Goal: Information Seeking & Learning: Learn about a topic

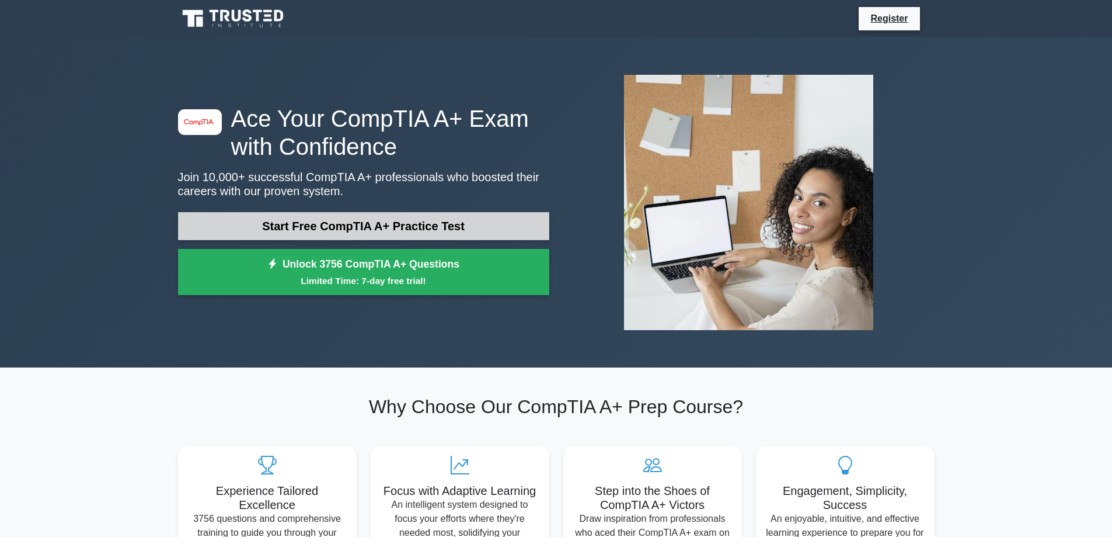
click at [426, 214] on link "Start Free CompTIA A+ Practice Test" at bounding box center [363, 226] width 371 height 28
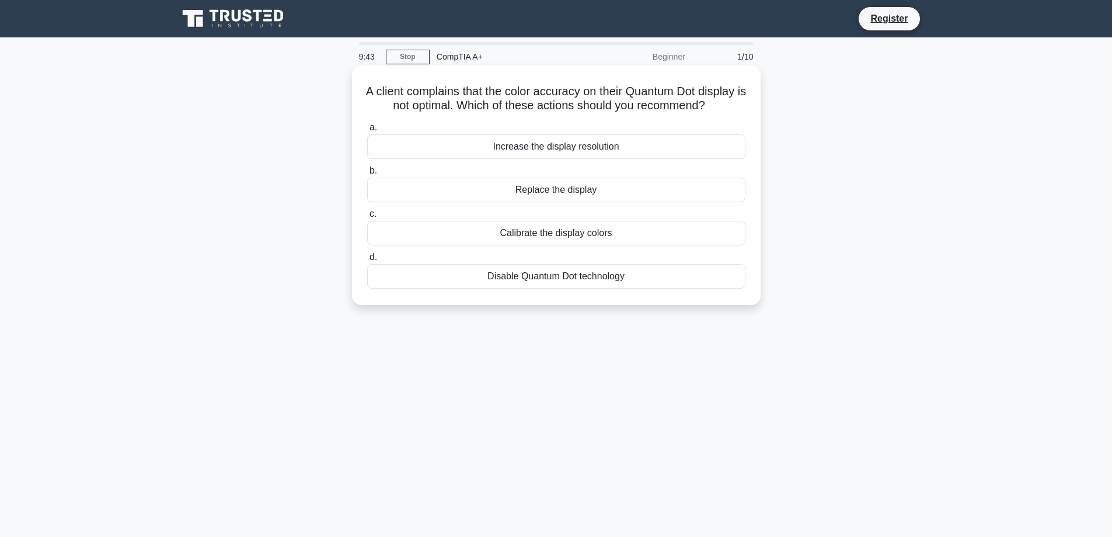
click at [539, 241] on div "Calibrate the display colors" at bounding box center [556, 233] width 378 height 25
click at [367, 218] on input "c. Calibrate the display colors" at bounding box center [367, 214] width 0 height 8
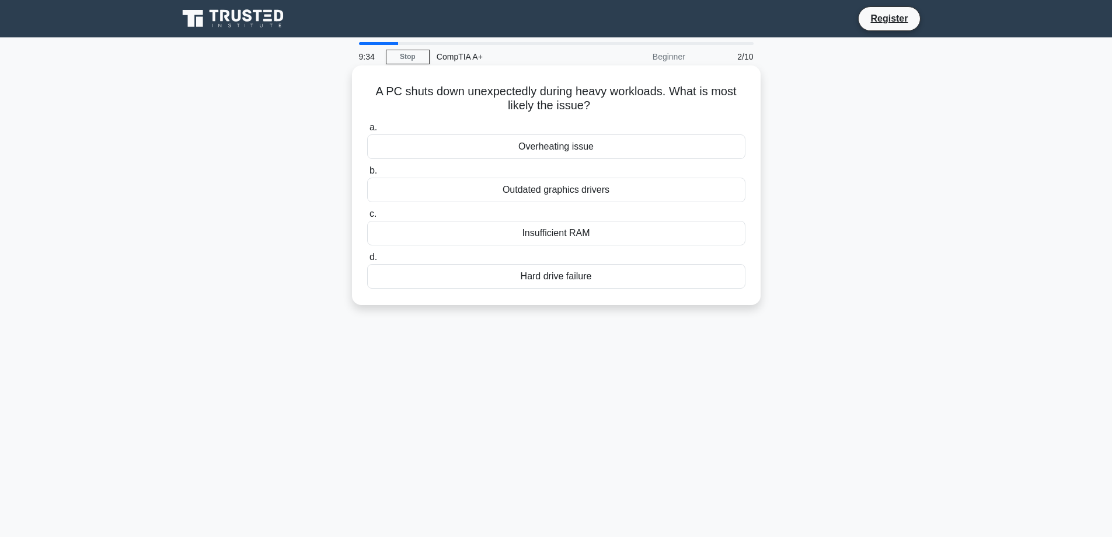
click at [580, 232] on div "Insufficient RAM" at bounding box center [556, 233] width 378 height 25
click at [367, 218] on input "c. Insufficient RAM" at bounding box center [367, 214] width 0 height 8
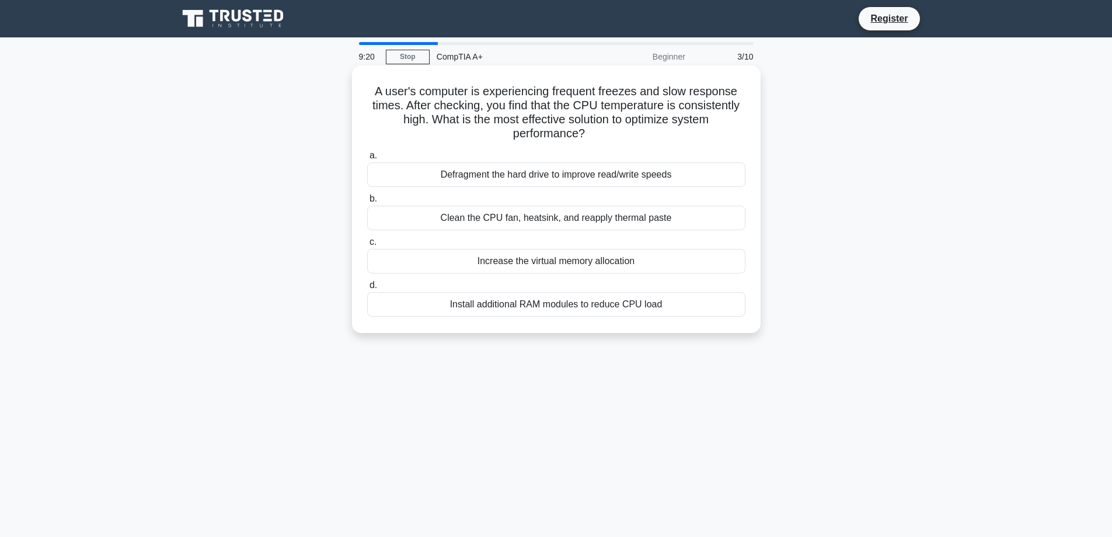
click at [514, 312] on div "Install additional RAM modules to reduce CPU load" at bounding box center [556, 304] width 378 height 25
click at [571, 305] on div "Install additional RAM modules to reduce CPU load" at bounding box center [556, 304] width 378 height 25
click at [367, 289] on input "d. Install additional RAM modules to reduce CPU load" at bounding box center [367, 285] width 0 height 8
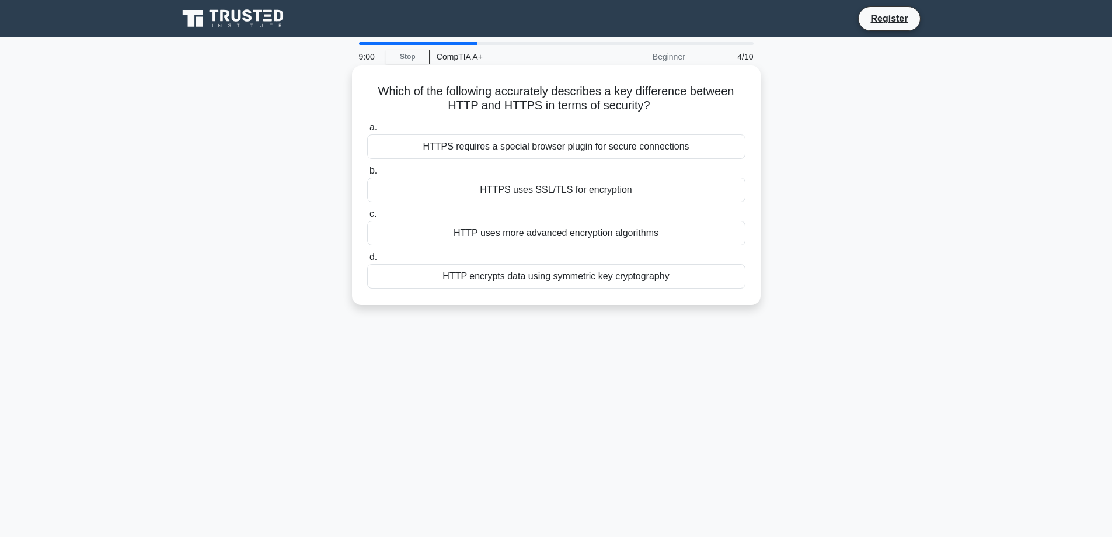
click at [623, 280] on div "HTTP encrypts data using symmetric key cryptography" at bounding box center [556, 276] width 378 height 25
click at [367, 261] on input "d. HTTP encrypts data using symmetric key cryptography" at bounding box center [367, 257] width 0 height 8
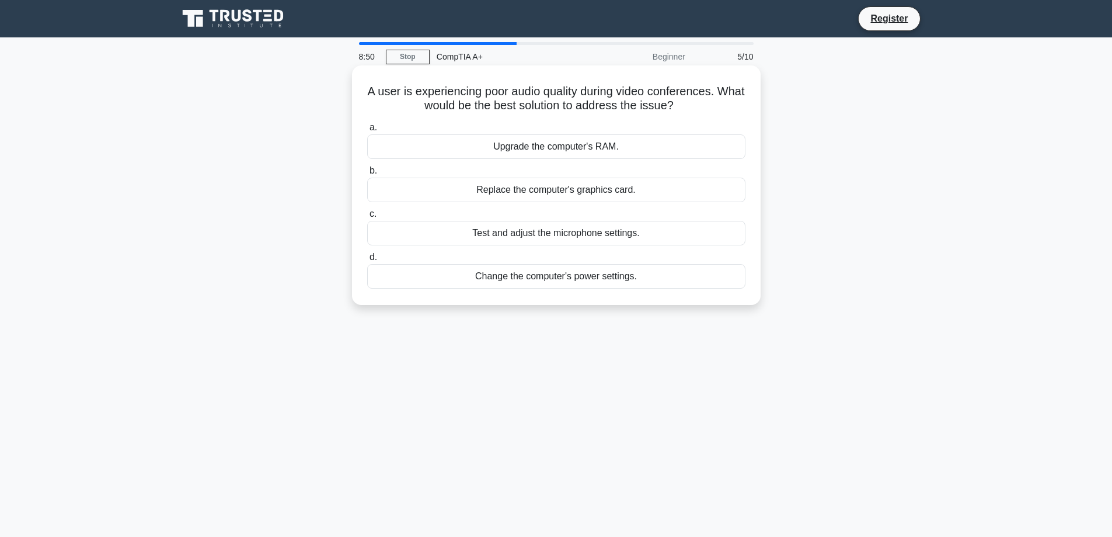
click at [547, 235] on div "Test and adjust the microphone settings." at bounding box center [556, 233] width 378 height 25
click at [367, 218] on input "c. Test and adjust the microphone settings." at bounding box center [367, 214] width 0 height 8
click at [481, 189] on div "Perform a step-by-step troubleshooting process to identify the problem" at bounding box center [556, 190] width 378 height 25
click at [367, 175] on input "b. Perform a step-by-step troubleshooting process to identify the problem" at bounding box center [367, 171] width 0 height 8
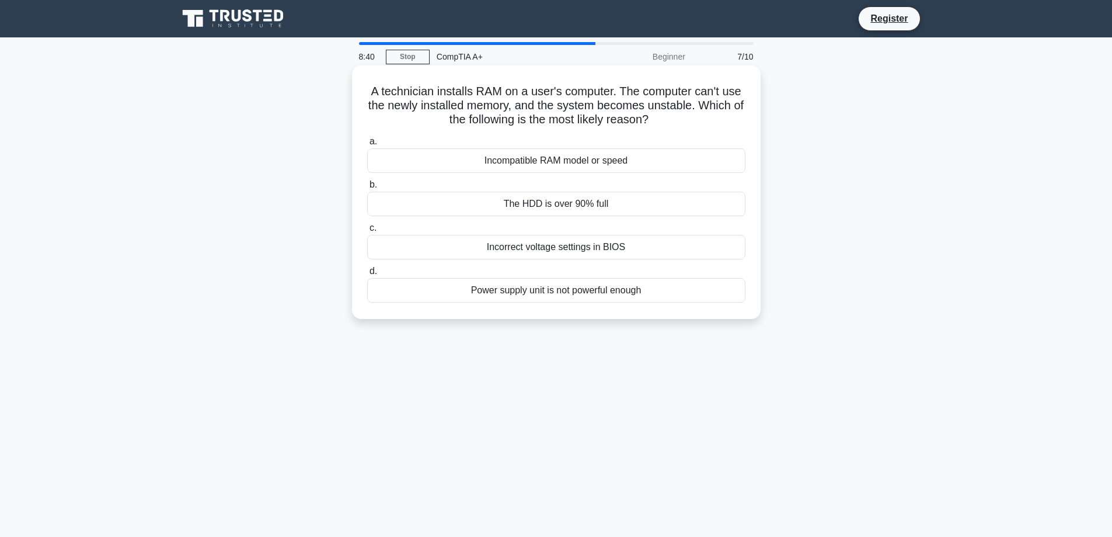
click at [522, 158] on div "Incompatible RAM model or speed" at bounding box center [556, 160] width 378 height 25
click at [367, 145] on input "a. Incompatible RAM model or speed" at bounding box center [367, 142] width 0 height 8
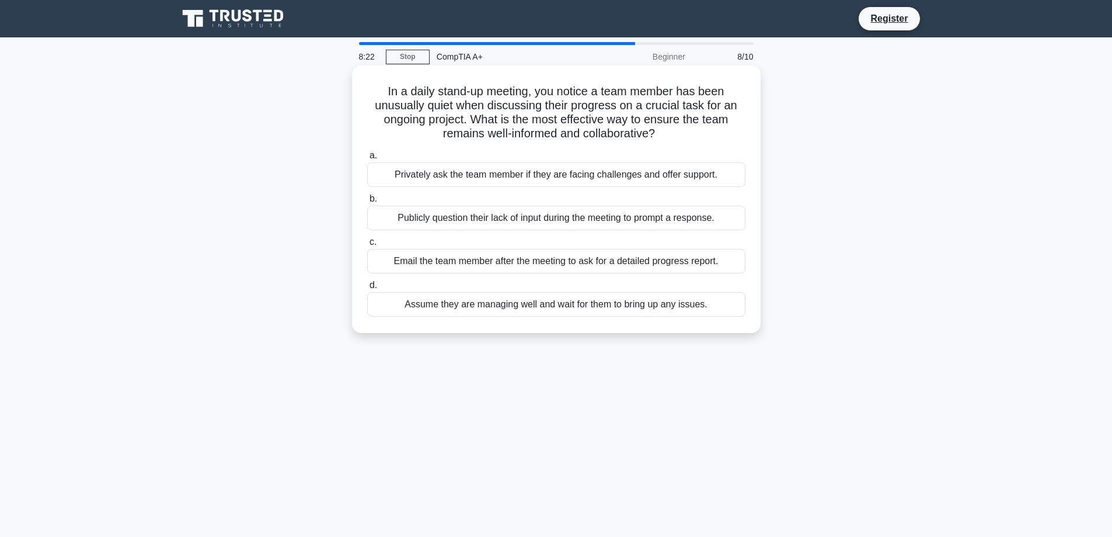
click at [532, 175] on div "Privately ask the team member if they are facing challenges and offer support." at bounding box center [556, 174] width 378 height 25
click at [367, 159] on input "a. Privately ask the team member if they are facing challenges and offer suppor…" at bounding box center [367, 156] width 0 height 8
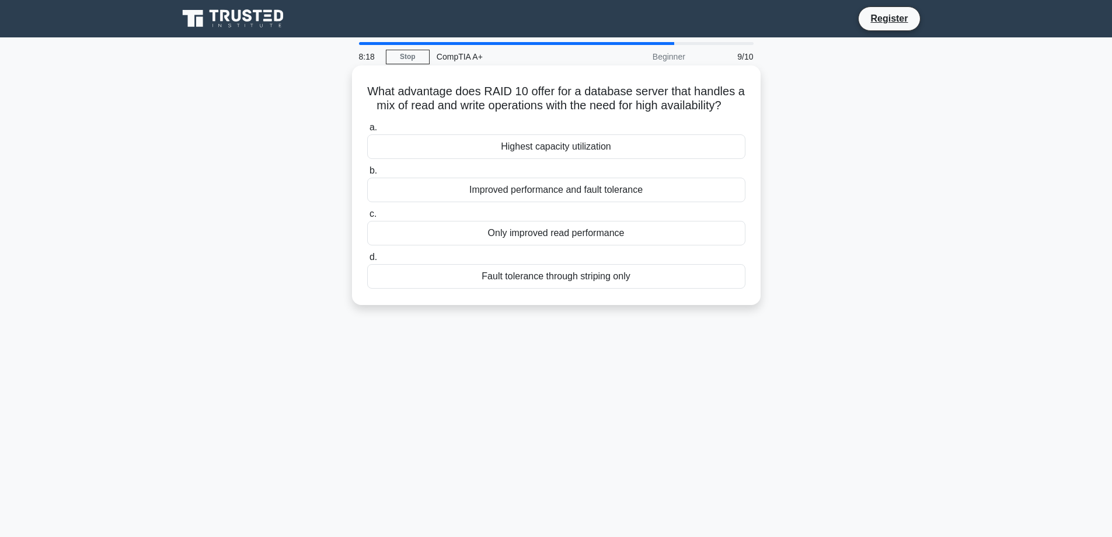
click at [545, 202] on div "Improved performance and fault tolerance" at bounding box center [556, 190] width 378 height 25
click at [367, 175] on input "b. Improved performance and fault tolerance" at bounding box center [367, 171] width 0 height 8
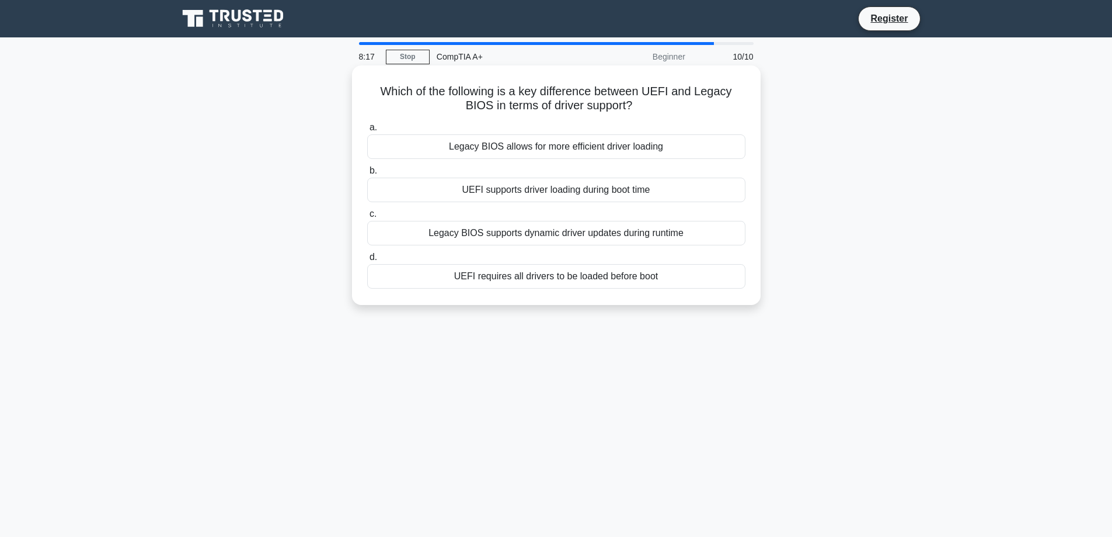
click at [431, 89] on h5 "Which of the following is a key difference between UEFI and Legacy BIOS in term…" at bounding box center [556, 98] width 381 height 29
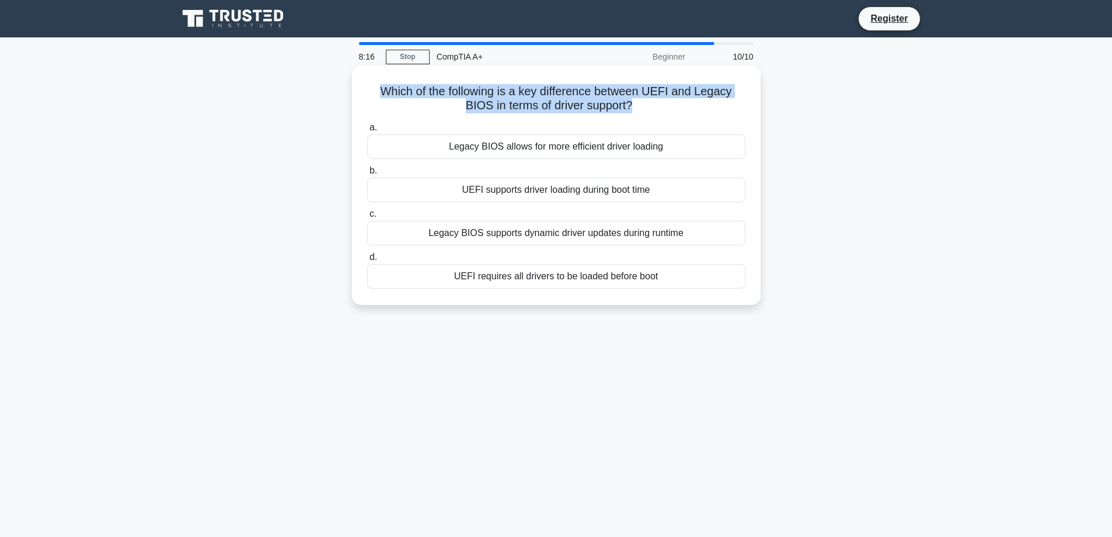
click at [431, 89] on h5 "Which of the following is a key difference between UEFI and Legacy BIOS in term…" at bounding box center [556, 98] width 381 height 29
click at [518, 102] on h5 "Which of the following is a key difference between UEFI and Legacy BIOS in term…" at bounding box center [556, 98] width 381 height 29
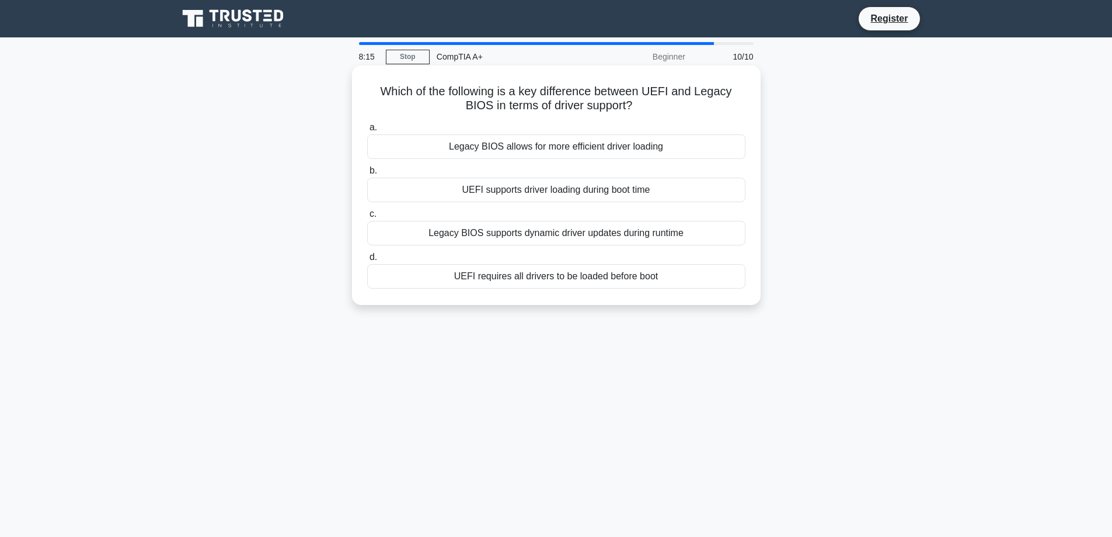
click at [481, 142] on div "Legacy BIOS allows for more efficient driver loading" at bounding box center [556, 146] width 378 height 25
click at [367, 131] on input "a. Legacy BIOS allows for more efficient driver loading" at bounding box center [367, 128] width 0 height 8
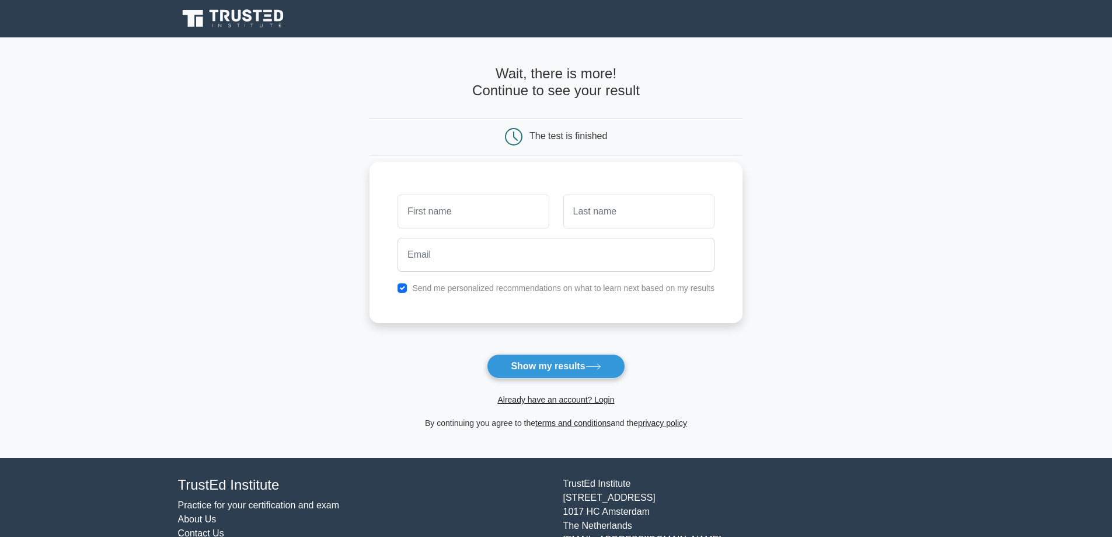
click at [525, 221] on input "text" at bounding box center [473, 211] width 151 height 34
type input "Hao"
click at [607, 213] on input "text" at bounding box center [639, 211] width 151 height 34
type input "Dong"
click at [552, 265] on input "email" at bounding box center [556, 255] width 317 height 34
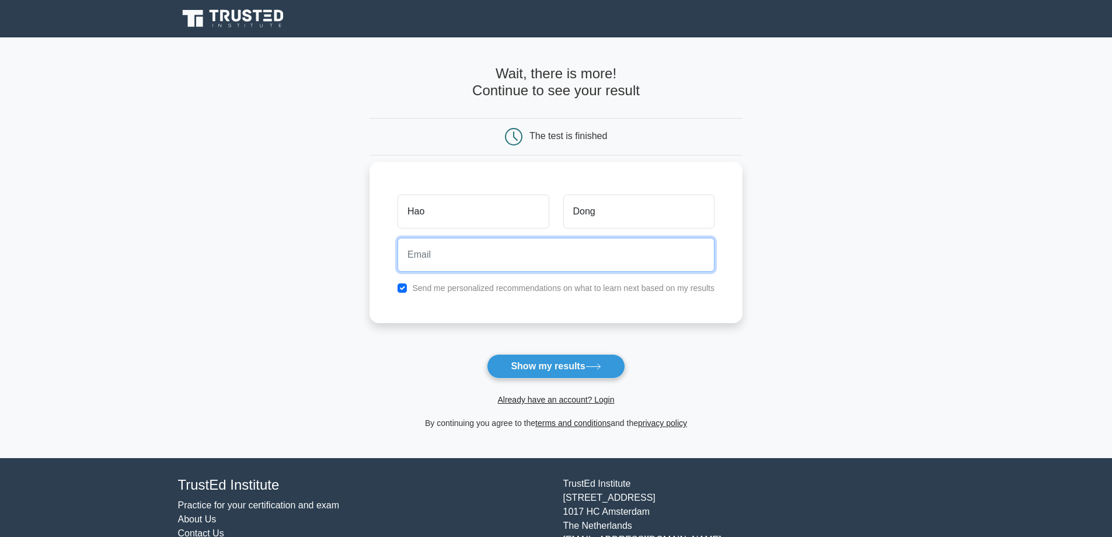
type input "nguyendonghao2007@gmail.com"
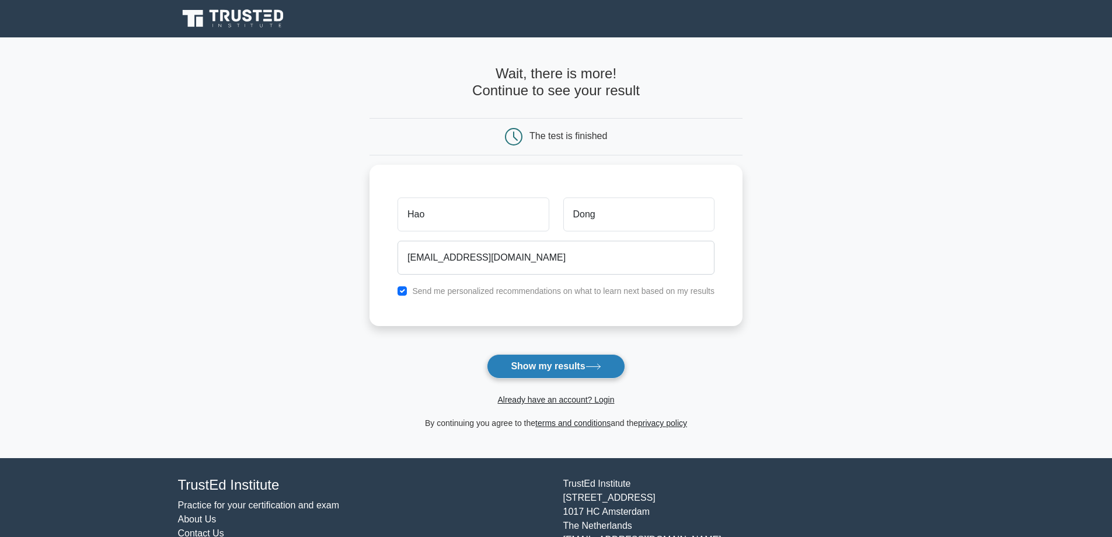
click at [529, 366] on button "Show my results" at bounding box center [556, 366] width 138 height 25
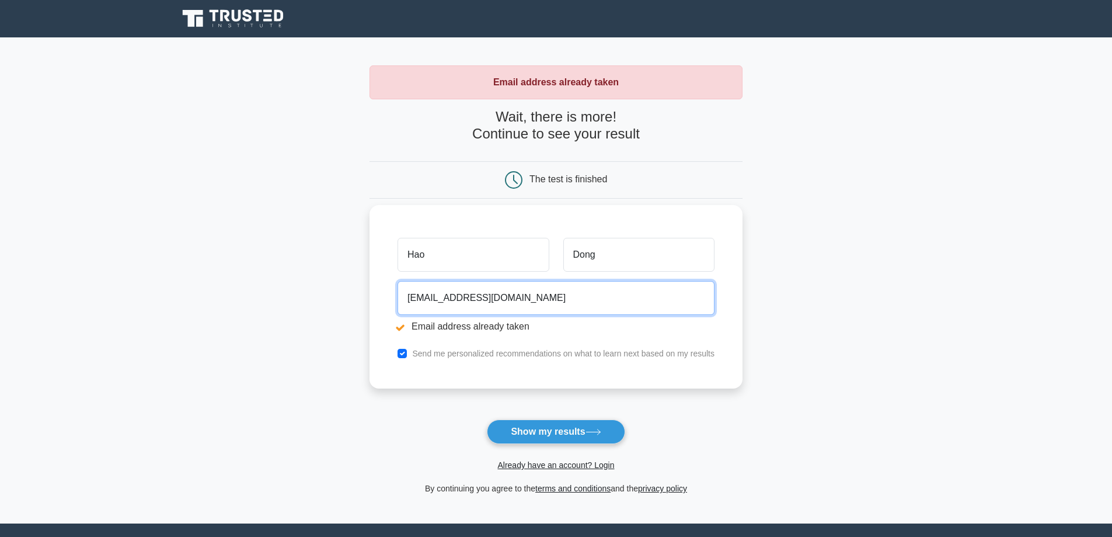
click at [497, 299] on input "[EMAIL_ADDRESS][DOMAIN_NAME]" at bounding box center [556, 298] width 317 height 34
type input "nguyendonghao2006@gmail.com"
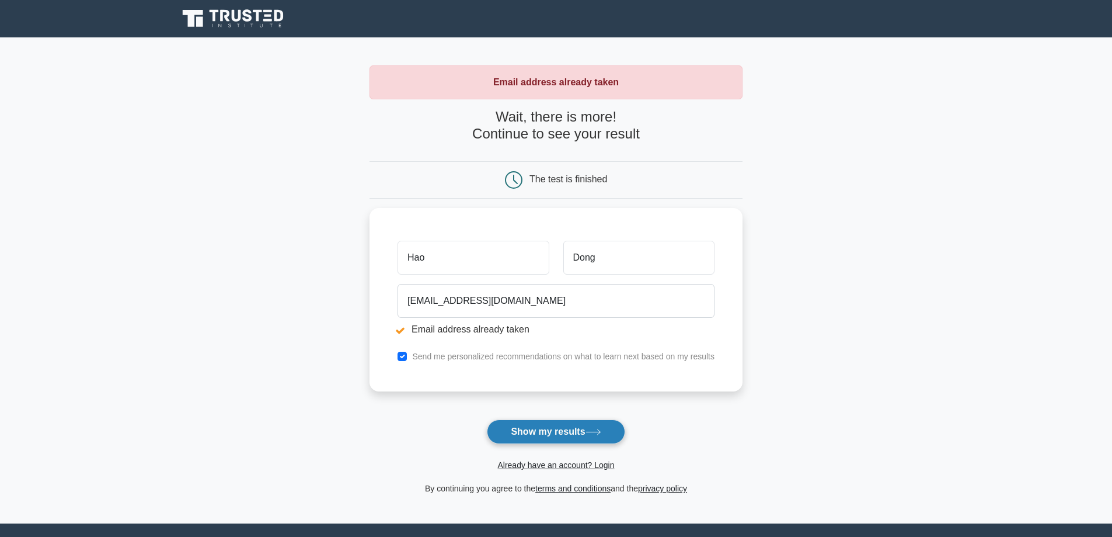
click at [594, 441] on button "Show my results" at bounding box center [556, 431] width 138 height 25
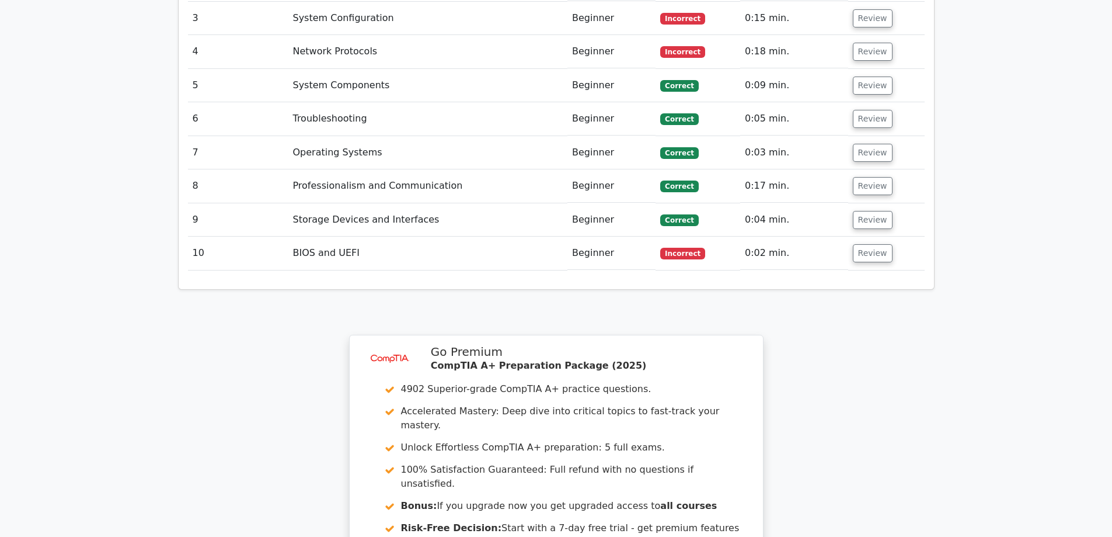
scroll to position [1285, 0]
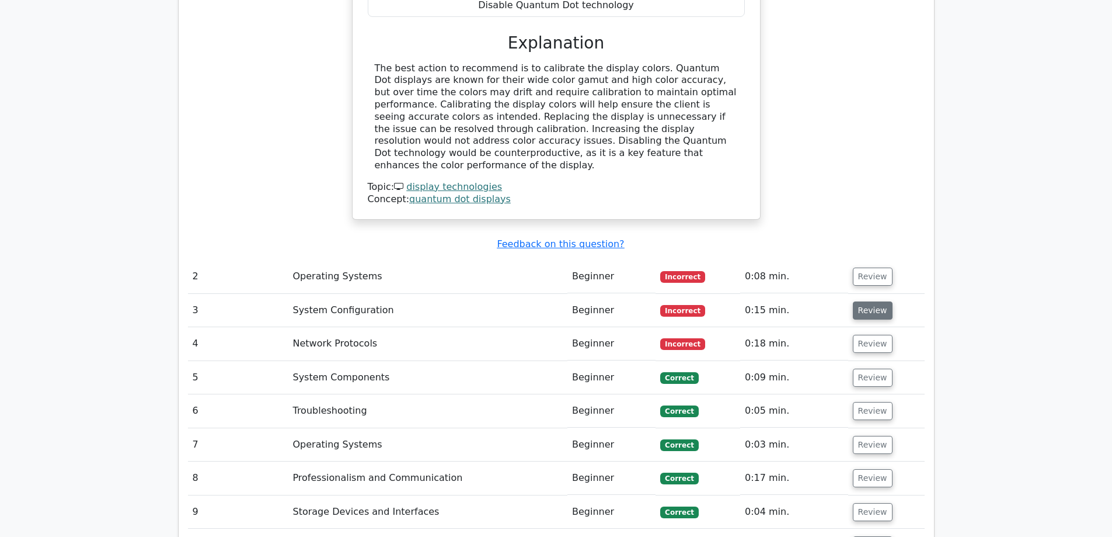
click at [858, 301] on button "Review" at bounding box center [873, 310] width 40 height 18
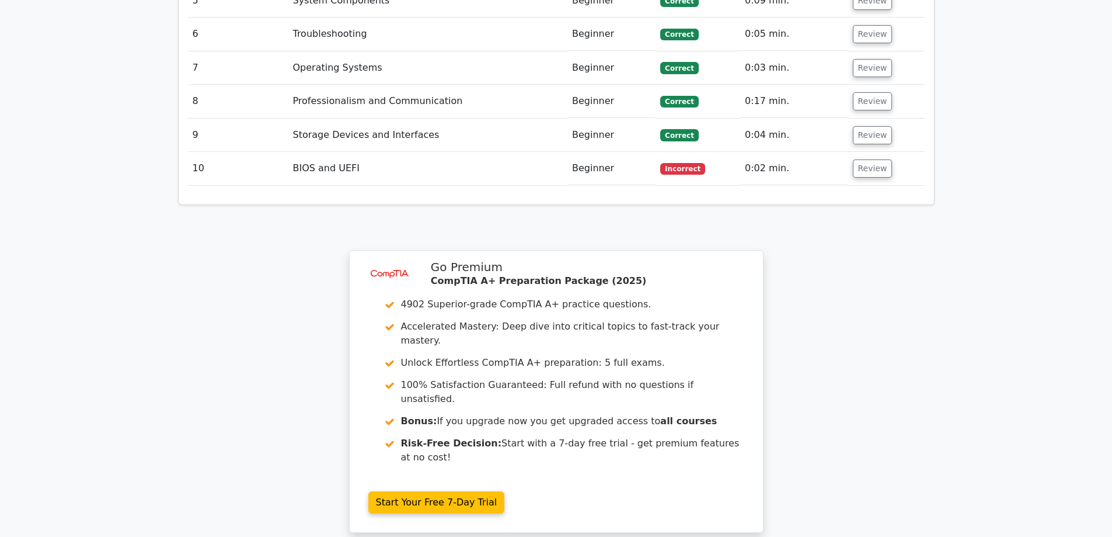
scroll to position [1869, 0]
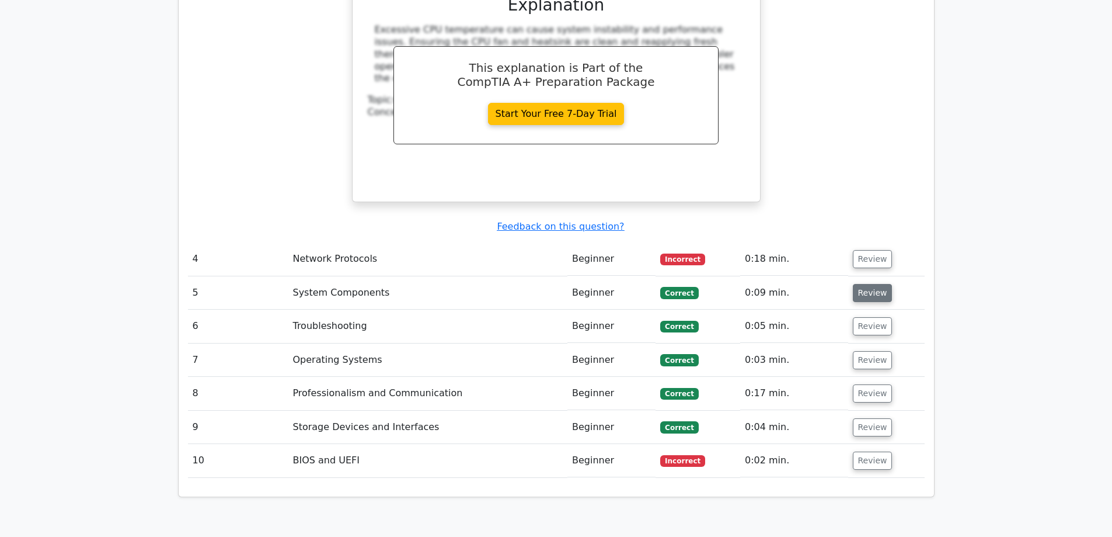
click at [865, 284] on button "Review" at bounding box center [873, 293] width 40 height 18
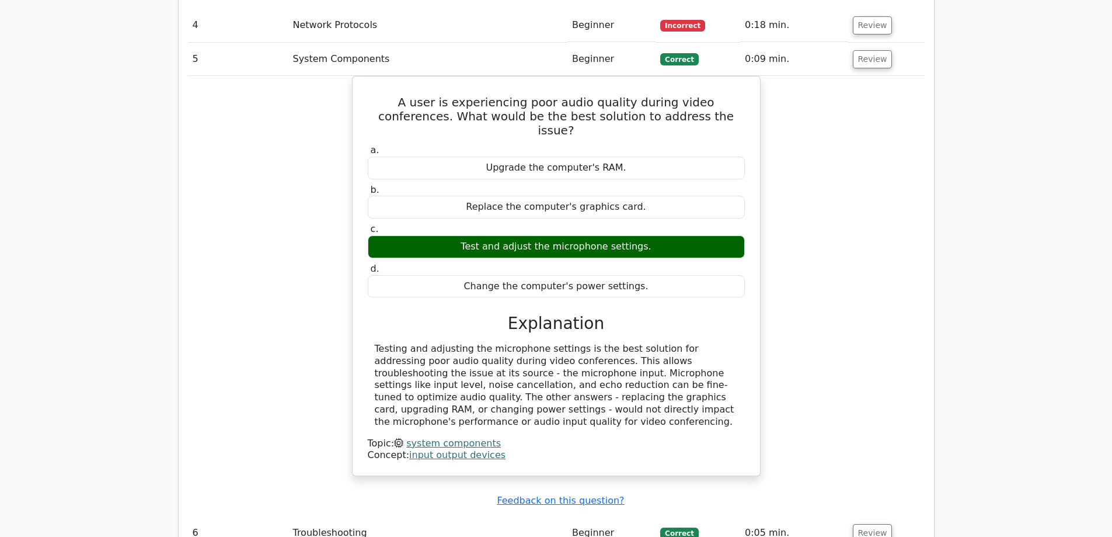
scroll to position [2336, 0]
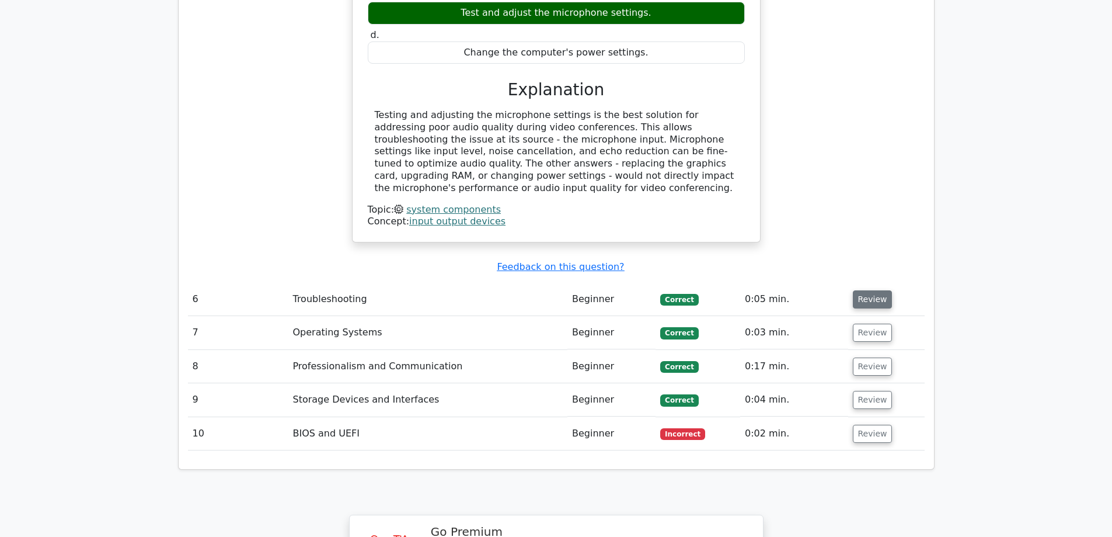
click at [876, 290] on button "Review" at bounding box center [873, 299] width 40 height 18
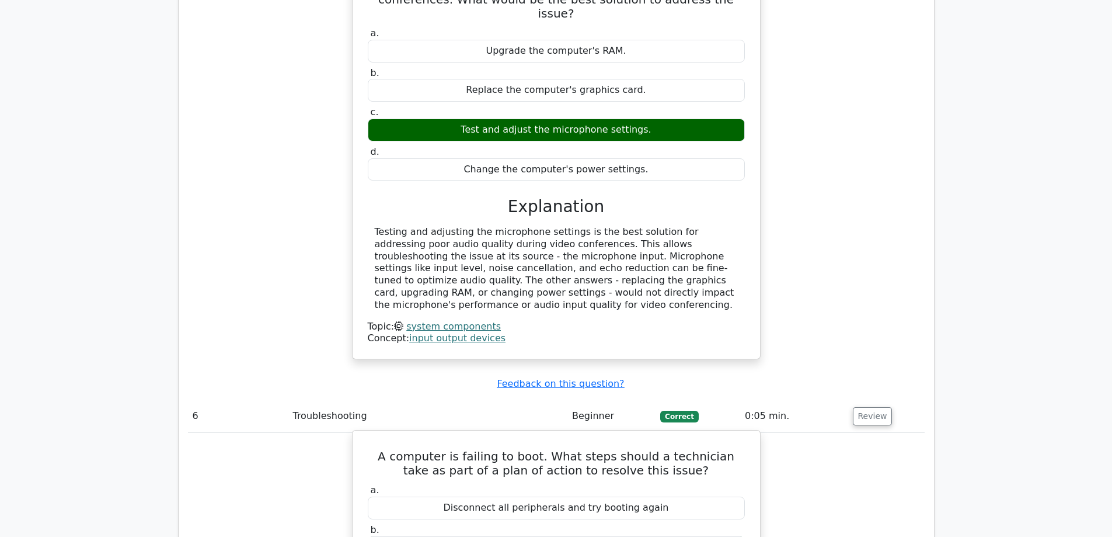
scroll to position [2453, 0]
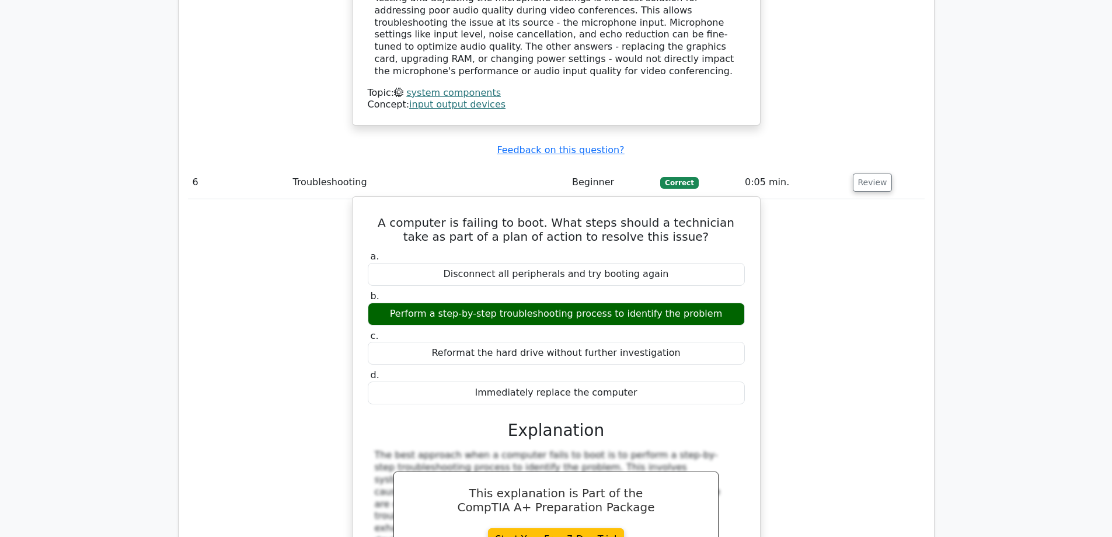
click at [506, 215] on h5 "A computer is failing to boot. What steps should a technician take as part of a…" at bounding box center [557, 229] width 380 height 28
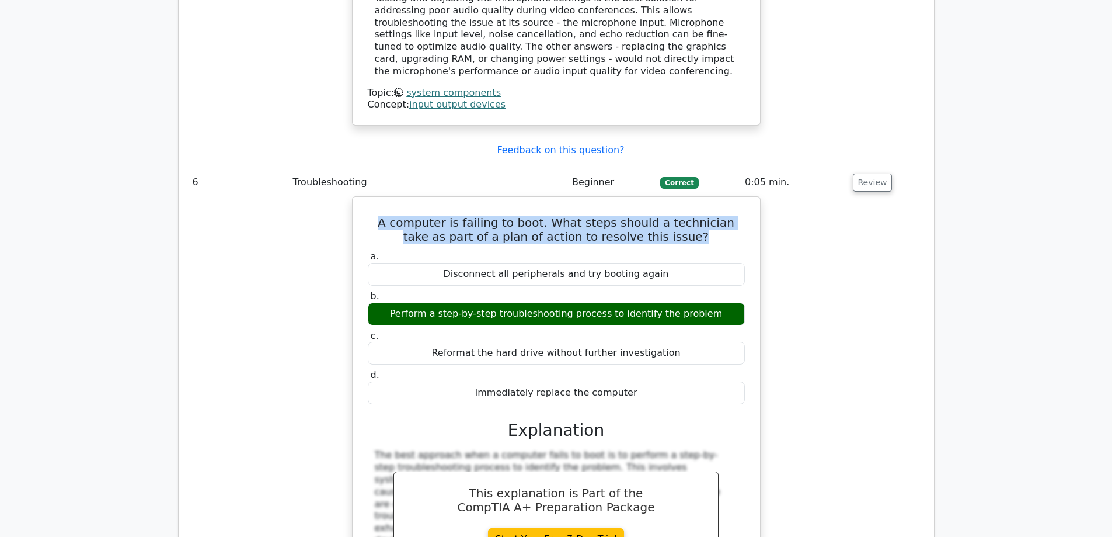
click at [506, 215] on h5 "A computer is failing to boot. What steps should a technician take as part of a…" at bounding box center [557, 229] width 380 height 28
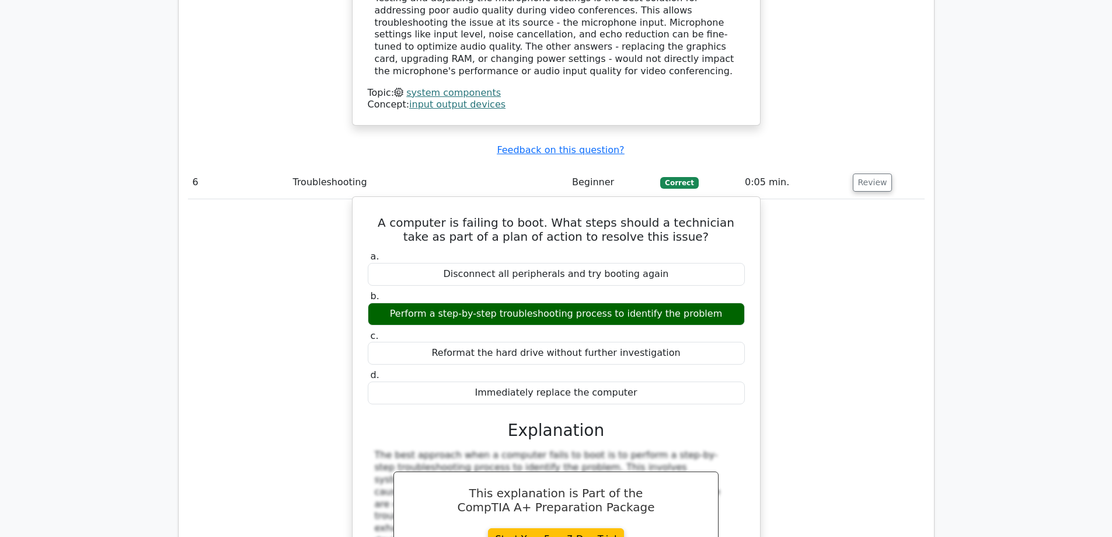
click at [509, 215] on h5 "A computer is failing to boot. What steps should a technician take as part of a…" at bounding box center [557, 229] width 380 height 28
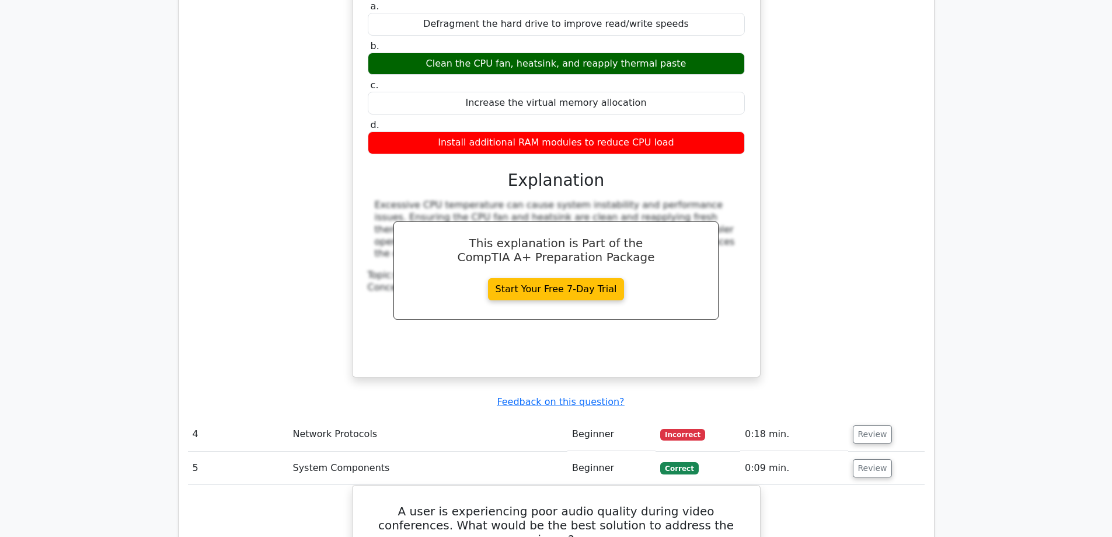
scroll to position [2044, 0]
